Goal: Task Accomplishment & Management: Manage account settings

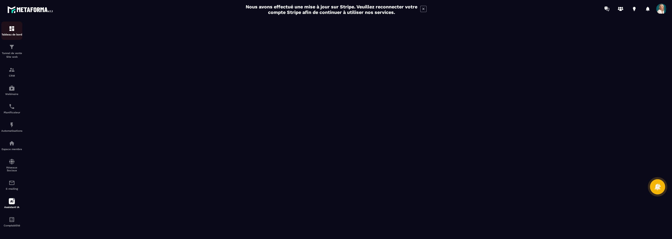
click at [13, 31] on img at bounding box center [12, 28] width 6 height 6
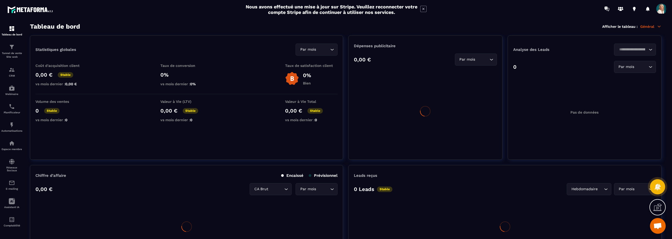
click at [662, 10] on span at bounding box center [661, 9] width 10 height 10
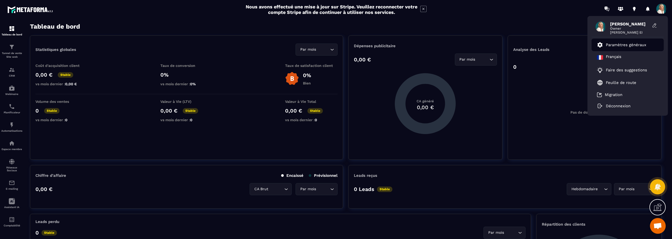
click at [638, 44] on p "Paramètres généraux" at bounding box center [626, 45] width 40 height 5
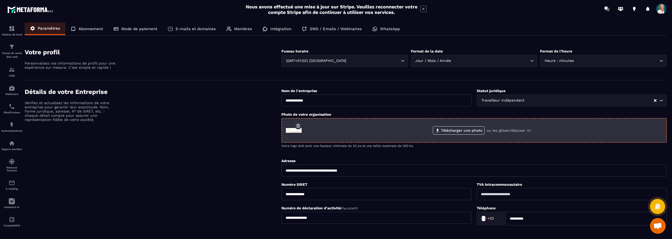
click at [298, 125] on icon "button" at bounding box center [298, 126] width 5 height 5
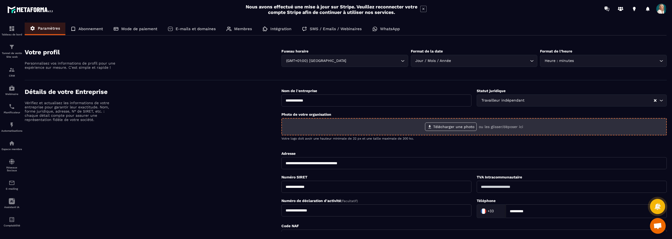
click at [444, 128] on label "Télécharger une photo" at bounding box center [451, 127] width 52 height 8
click at [0, 0] on input "Télécharger une photo" at bounding box center [0, 0] width 0 height 0
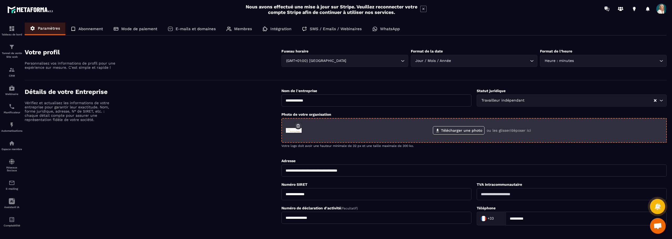
click at [299, 125] on icon "button" at bounding box center [298, 126] width 5 height 5
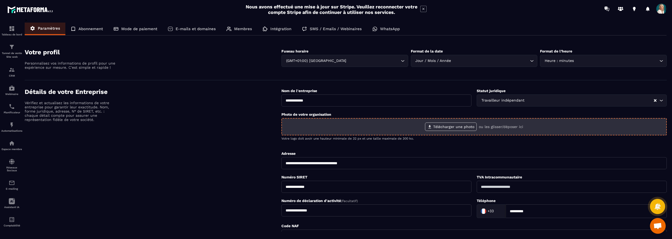
click at [439, 127] on label "Télécharger une photo" at bounding box center [451, 127] width 52 height 8
click at [0, 0] on input "Télécharger une photo" at bounding box center [0, 0] width 0 height 0
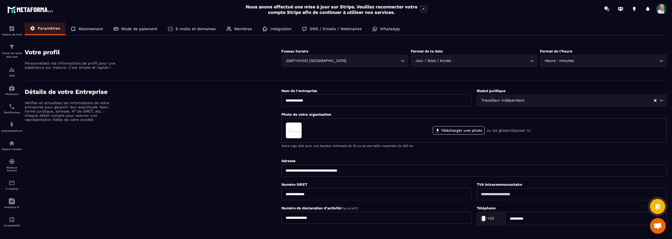
click at [226, 155] on div "Détails de votre Entreprise Vérifiez et actualisez les informations de votre en…" at bounding box center [153, 179] width 257 height 183
click at [185, 27] on p "E-mails et domaines" at bounding box center [196, 28] width 40 height 5
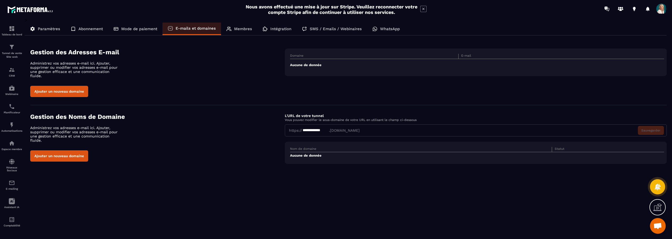
click at [318, 66] on td "Aucune de donnée" at bounding box center [477, 65] width 374 height 12
click at [78, 88] on button "Ajouter un nouveau domaine" at bounding box center [59, 91] width 58 height 11
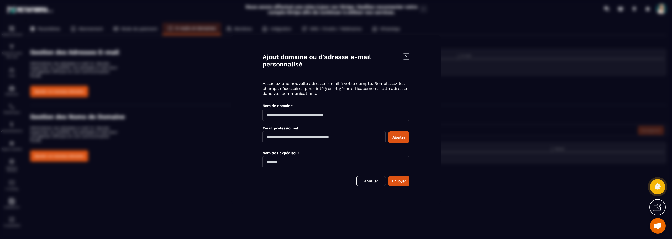
click at [281, 115] on input "Modal window" at bounding box center [335, 115] width 147 height 12
type input "**********"
click at [268, 139] on input "Modal window" at bounding box center [323, 137] width 123 height 12
click at [268, 137] on input "Modal window" at bounding box center [323, 137] width 123 height 12
click at [307, 137] on input "Modal window" at bounding box center [323, 137] width 123 height 12
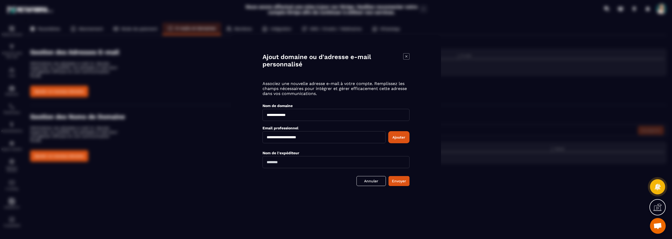
type input "**********"
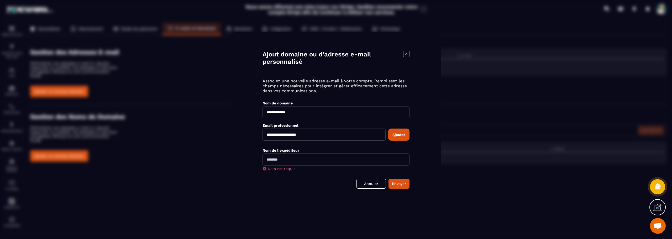
drag, startPoint x: 288, startPoint y: 164, endPoint x: 282, endPoint y: 159, distance: 7.9
click at [271, 163] on input "Modal window" at bounding box center [335, 159] width 147 height 12
click at [285, 159] on input "Modal window" at bounding box center [335, 159] width 147 height 12
type input "*"
type input "**********"
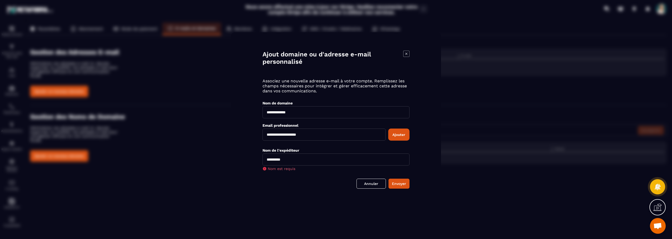
click at [402, 135] on button "Ajouter" at bounding box center [398, 135] width 21 height 12
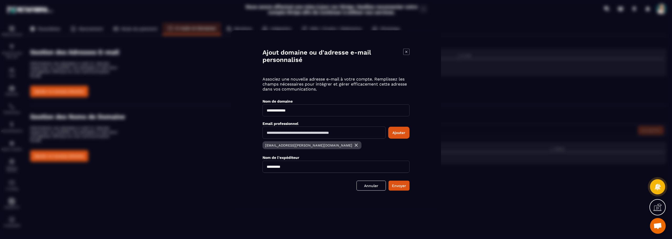
click at [364, 133] on input "Modal window" at bounding box center [323, 132] width 123 height 12
type input "**********"
click at [405, 133] on button "Ajouter" at bounding box center [398, 132] width 21 height 12
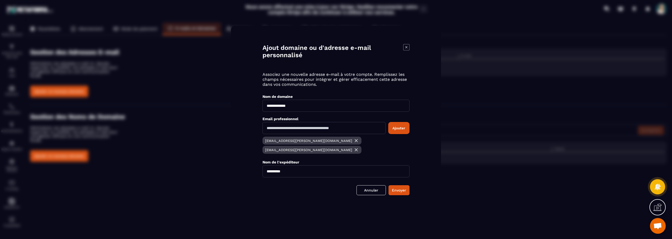
click at [267, 133] on input "Modal window" at bounding box center [323, 128] width 123 height 12
click at [314, 133] on input "**********" at bounding box center [323, 128] width 123 height 12
type input "**********"
click at [395, 131] on button "Ajouter" at bounding box center [398, 128] width 21 height 12
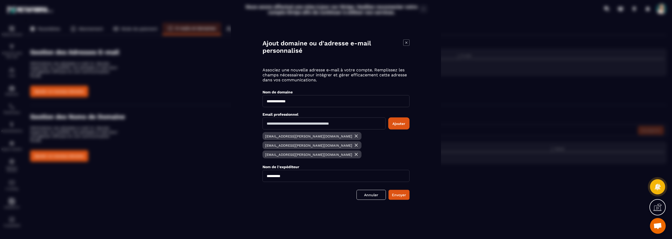
click at [271, 129] on input "Modal window" at bounding box center [323, 123] width 123 height 12
type input "**********"
click at [405, 128] on button "Ajouter" at bounding box center [398, 123] width 21 height 12
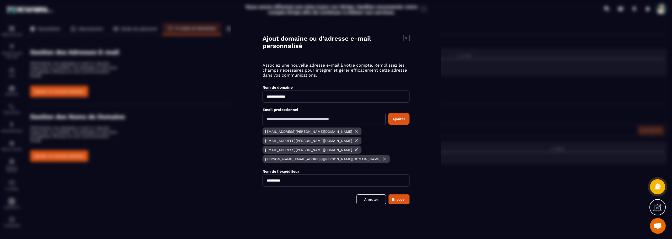
drag, startPoint x: 400, startPoint y: 191, endPoint x: 566, endPoint y: 163, distance: 168.7
click at [400, 194] on button "Envoyer" at bounding box center [398, 199] width 21 height 10
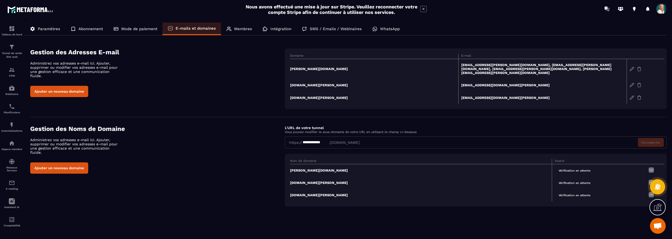
click at [242, 28] on p "Membres" at bounding box center [243, 28] width 18 height 5
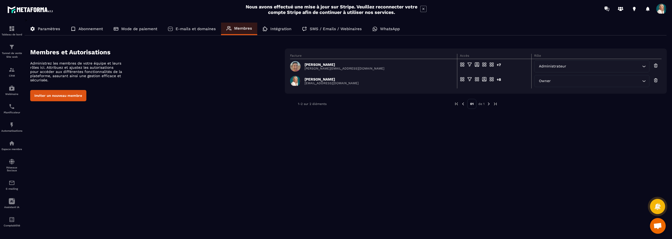
click at [73, 94] on button "Inviter un nouveau membre" at bounding box center [58, 95] width 56 height 11
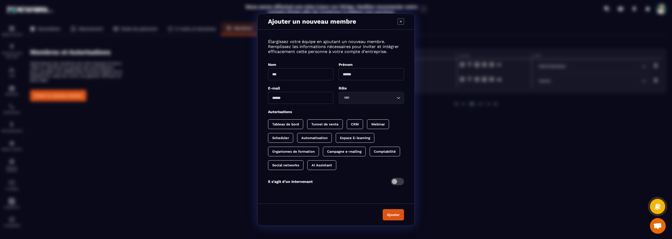
click at [293, 75] on input "Modal window" at bounding box center [300, 74] width 65 height 12
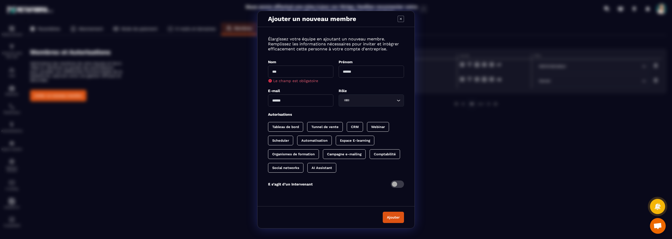
click at [363, 183] on div "Il s’agit d’un Intervenant" at bounding box center [336, 184] width 136 height 7
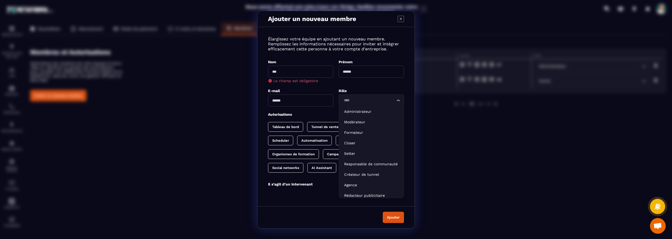
click at [398, 100] on icon "Search for option" at bounding box center [398, 100] width 5 height 5
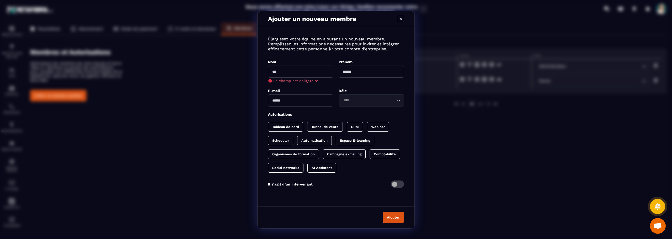
click at [298, 207] on div "Ajouter" at bounding box center [335, 217] width 157 height 22
click at [401, 19] on icon "Modal window" at bounding box center [401, 19] width 2 height 2
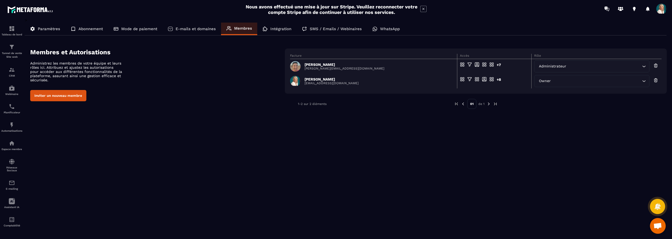
click at [319, 28] on p "SMS / Emails / Webinaires" at bounding box center [336, 28] width 52 height 5
